Goal: Task Accomplishment & Management: Use online tool/utility

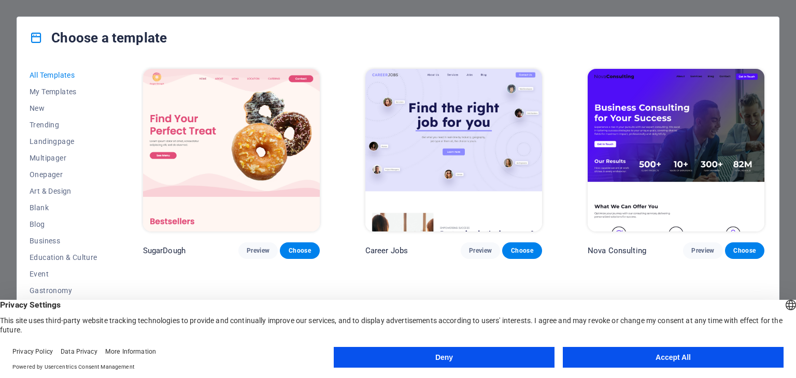
click at [667, 358] on button "Accept All" at bounding box center [673, 357] width 221 height 21
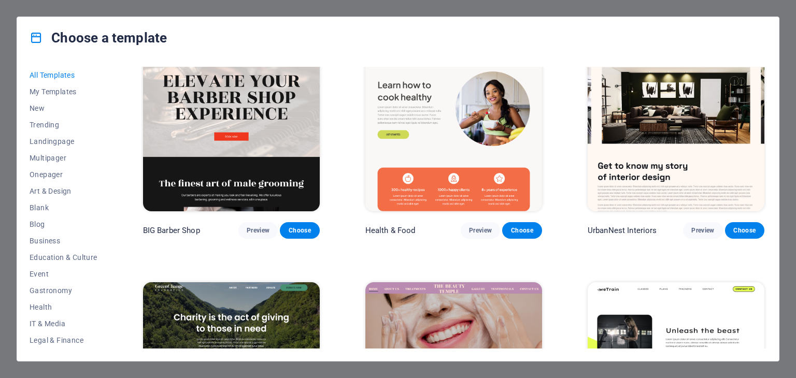
scroll to position [1214, 0]
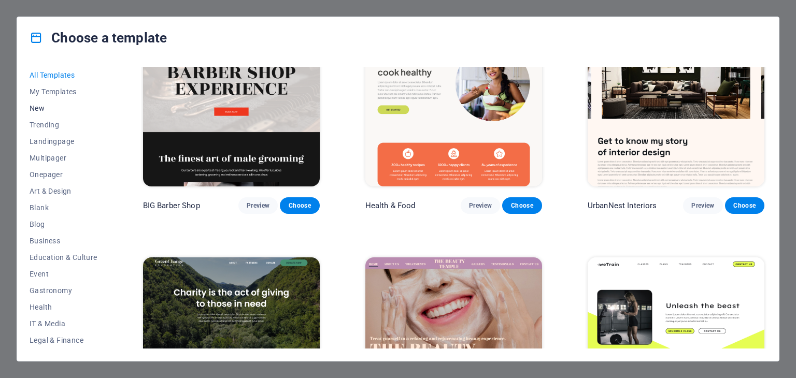
click at [35, 108] on span "New" at bounding box center [64, 108] width 68 height 8
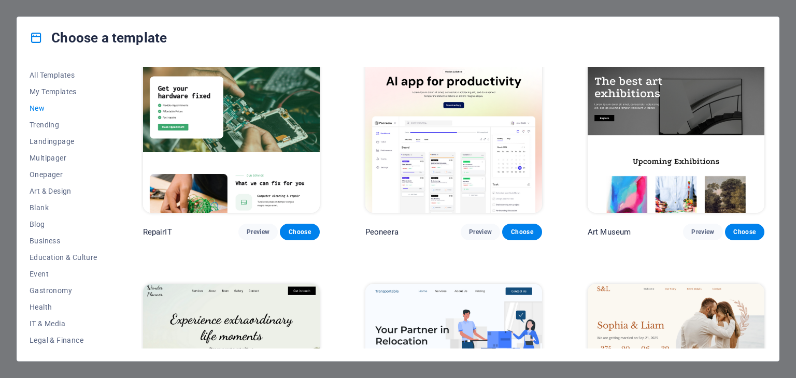
scroll to position [246, 0]
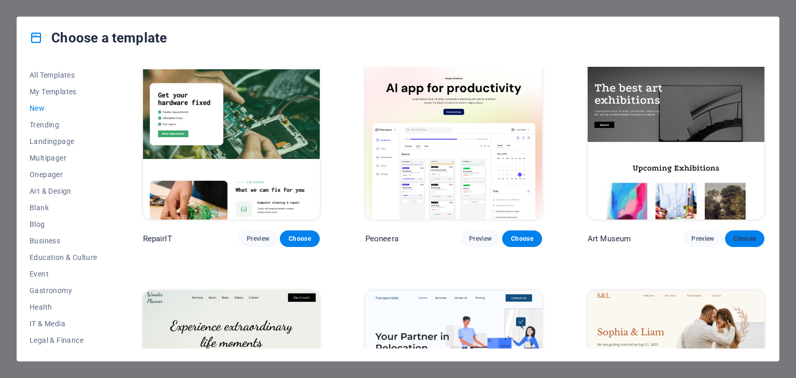
click at [736, 235] on span "Choose" at bounding box center [744, 239] width 23 height 8
